Goal: Navigation & Orientation: Find specific page/section

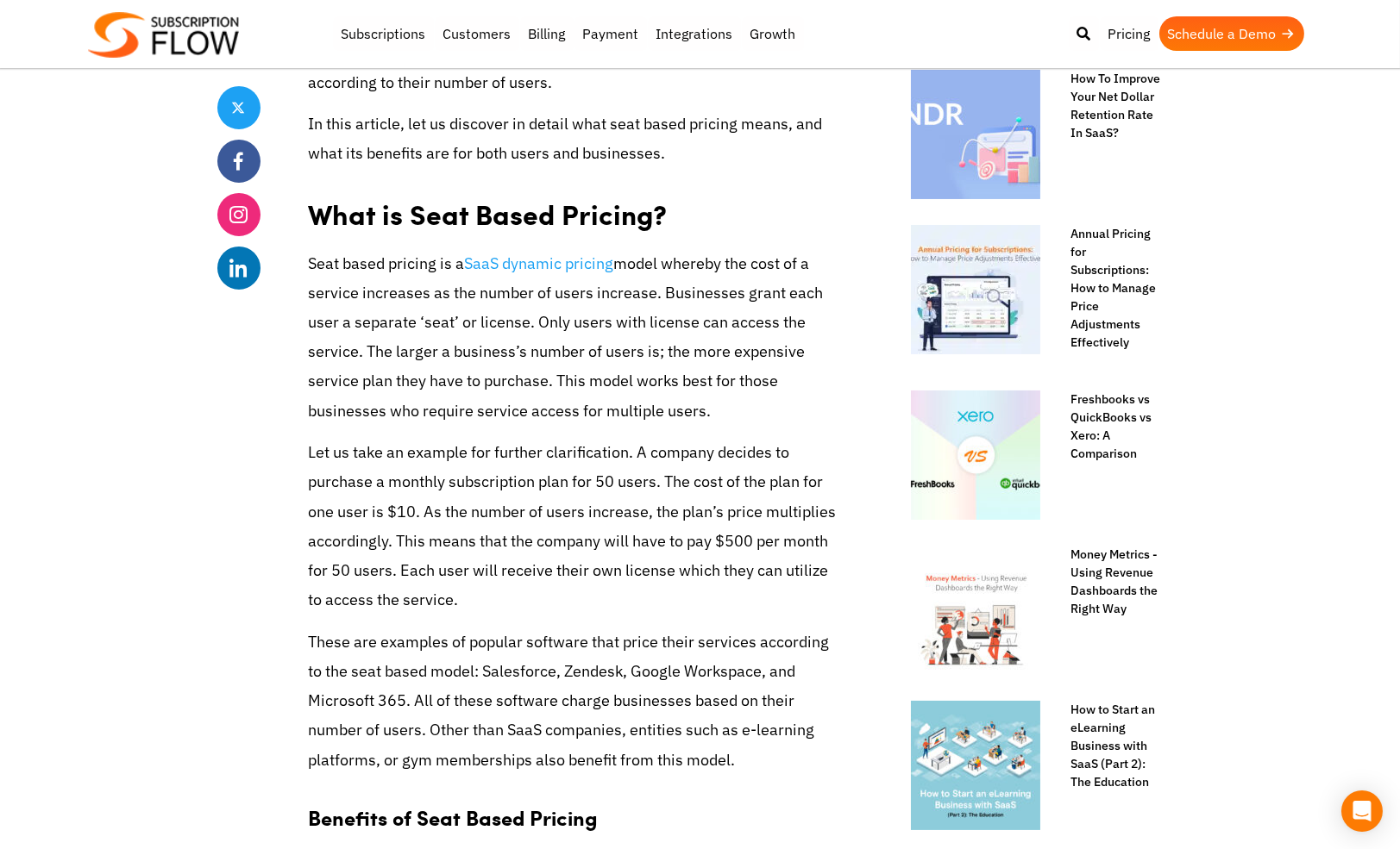
scroll to position [431, 0]
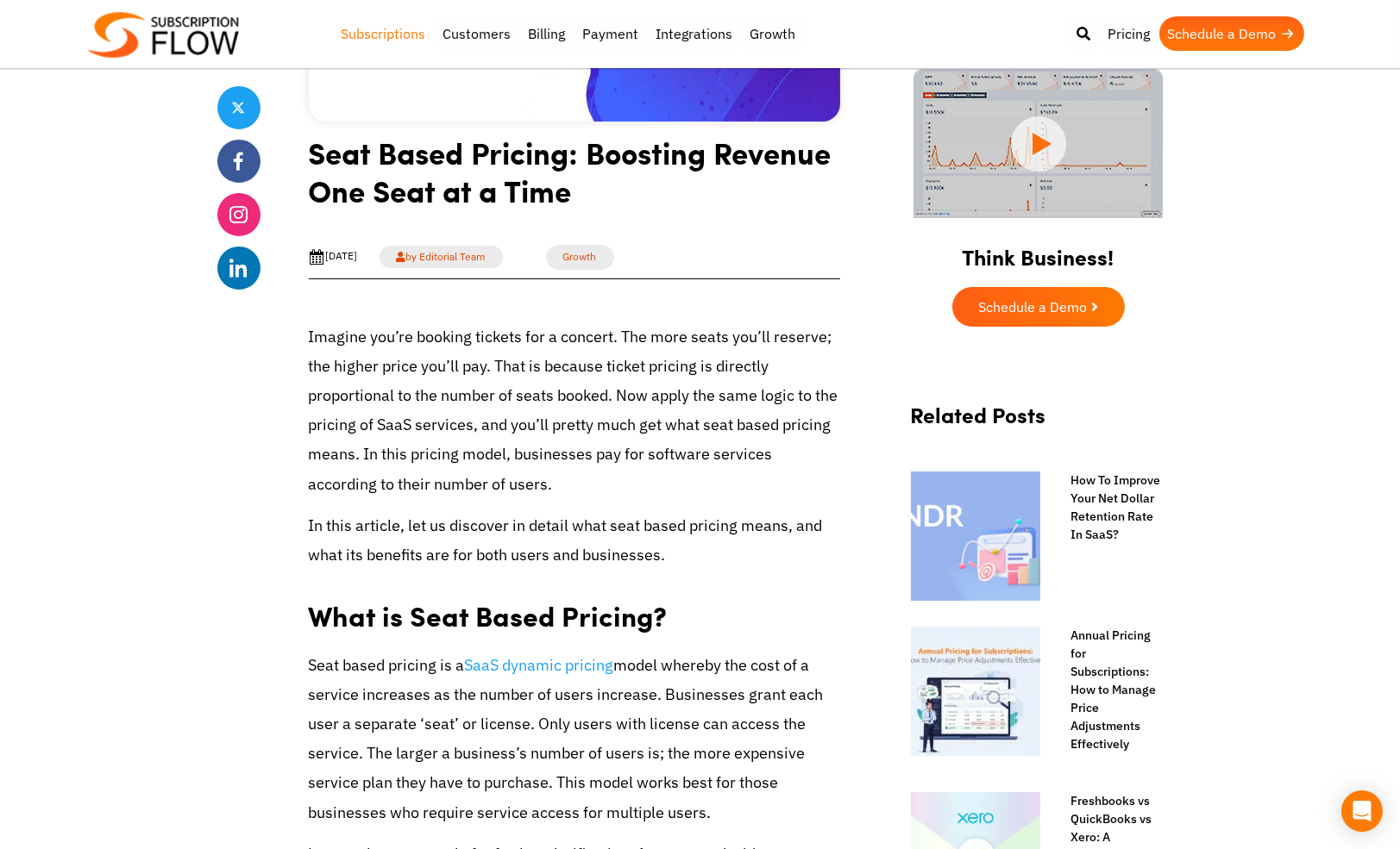
click at [392, 31] on link "Subscriptions" at bounding box center [384, 34] width 102 height 35
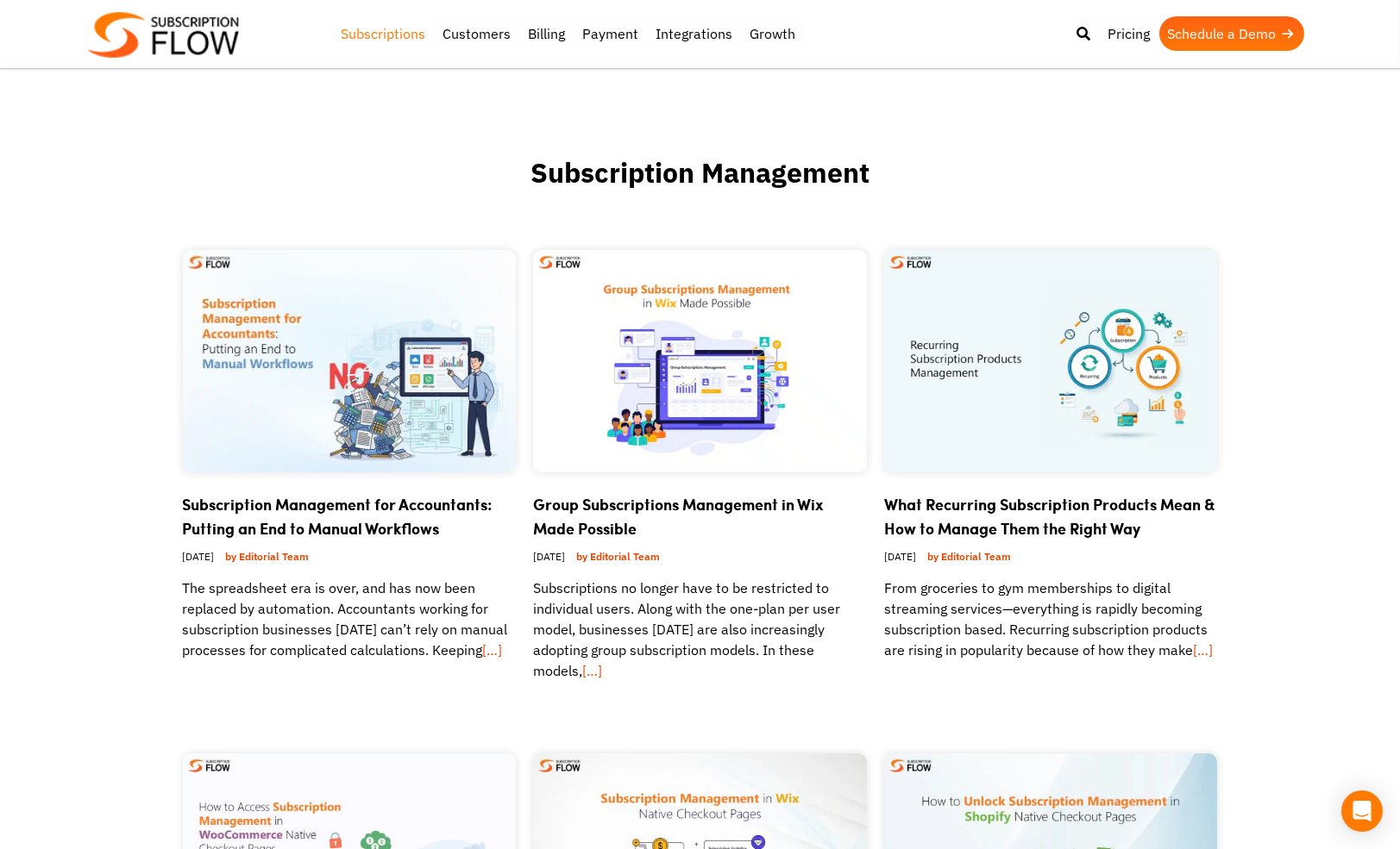
click at [207, 38] on img at bounding box center [163, 35] width 151 height 46
